Goal: Transaction & Acquisition: Download file/media

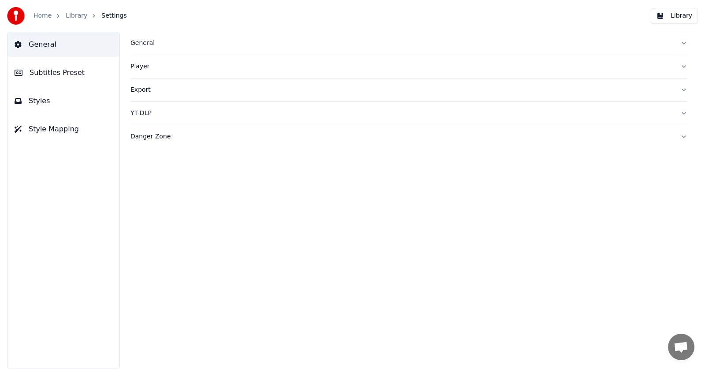
click at [56, 70] on span "Subtitles Preset" at bounding box center [57, 72] width 55 height 11
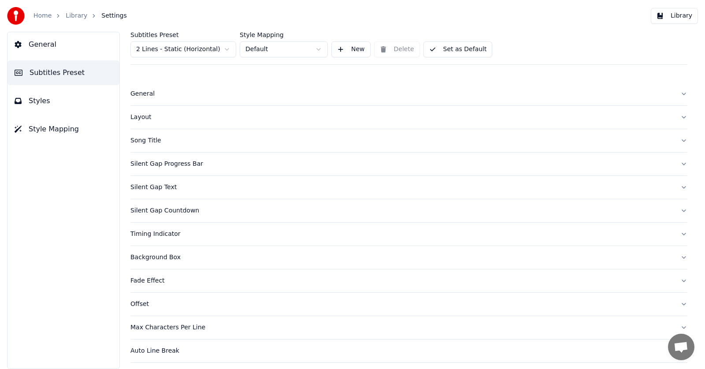
click at [226, 50] on html "Home Library Settings Library General Subtitles Preset Styles Style Mapping Sub…" at bounding box center [352, 184] width 705 height 369
click at [459, 52] on button "Set as Default" at bounding box center [458, 49] width 69 height 16
click at [669, 16] on button "Library" at bounding box center [674, 16] width 47 height 16
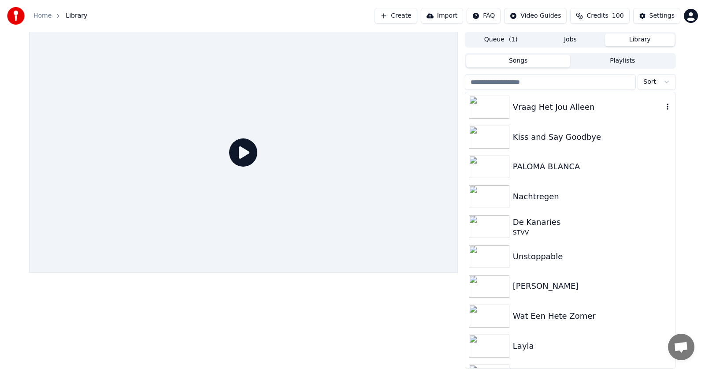
click at [533, 110] on div "Vraag Het Jou Alleen" at bounding box center [588, 107] width 150 height 12
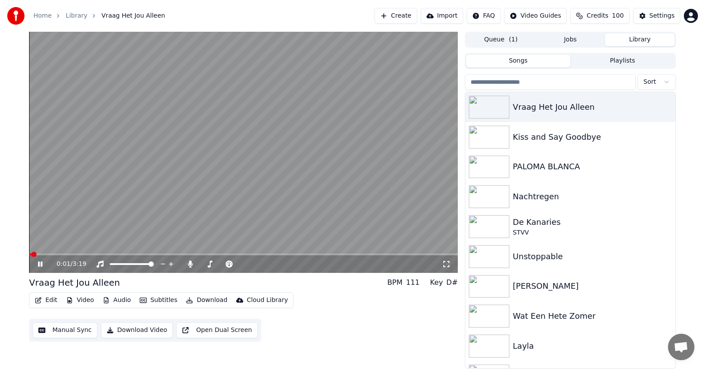
click at [31, 254] on span at bounding box center [30, 254] width 2 height 2
click at [34, 254] on span at bounding box center [31, 254] width 4 height 2
click at [35, 253] on video at bounding box center [243, 152] width 429 height 241
click at [34, 254] on span at bounding box center [31, 254] width 4 height 2
click at [37, 262] on icon at bounding box center [46, 264] width 21 height 7
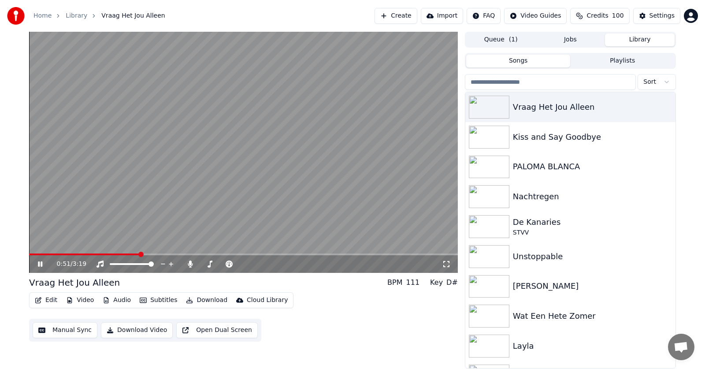
click at [60, 254] on span at bounding box center [84, 254] width 111 height 2
click at [203, 299] on button "Download" at bounding box center [206, 300] width 48 height 12
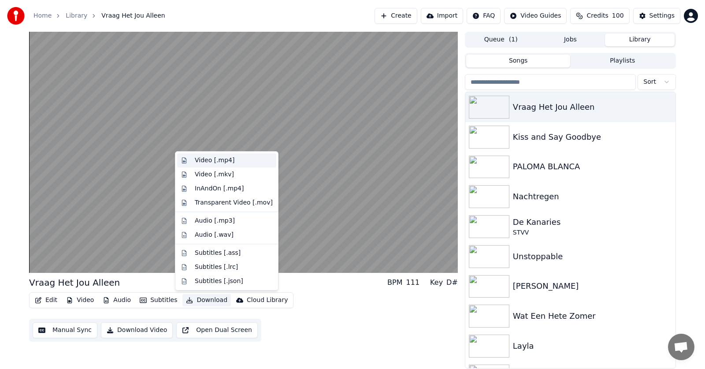
click at [198, 161] on div "Video [.mp4]" at bounding box center [215, 160] width 40 height 9
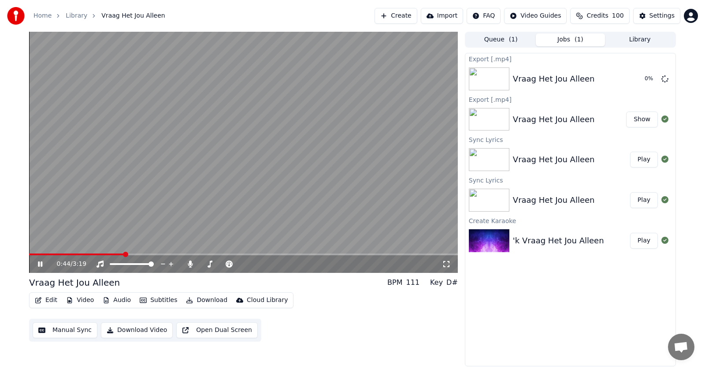
click at [206, 299] on button "Download" at bounding box center [206, 300] width 48 height 12
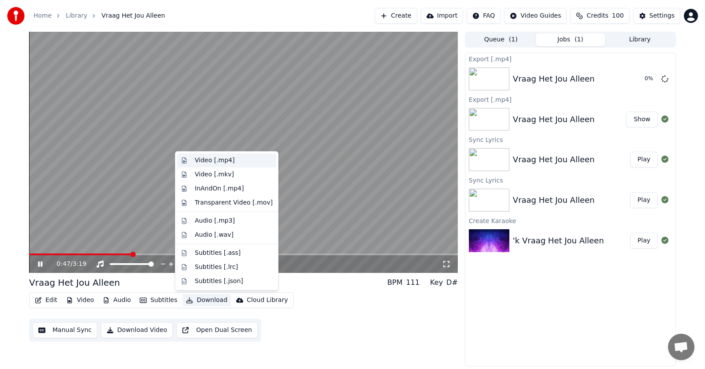
click at [196, 160] on div "Video [.mp4]" at bounding box center [215, 160] width 40 height 9
